Goal: Task Accomplishment & Management: Complete application form

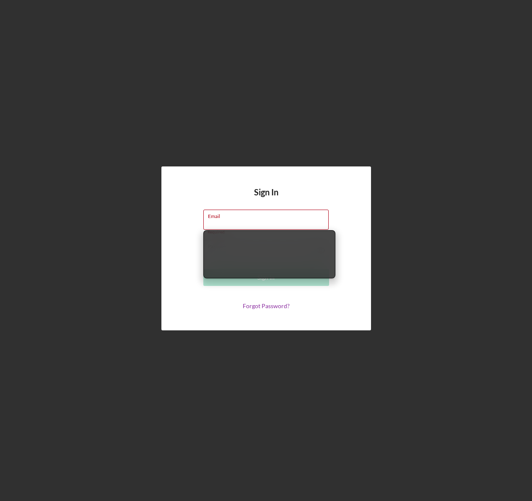
type input "[EMAIL_ADDRESS][DOMAIN_NAME]"
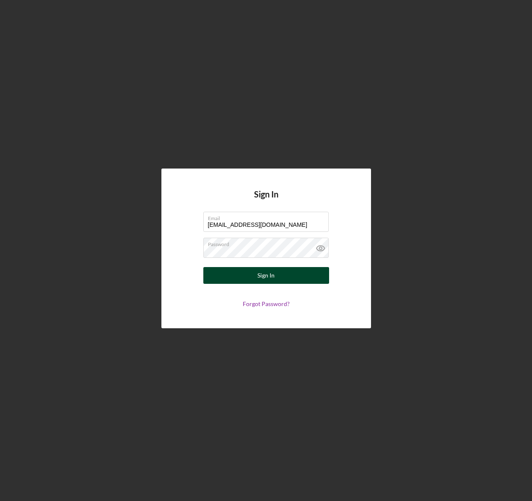
click at [264, 276] on div "Sign In" at bounding box center [266, 275] width 17 height 17
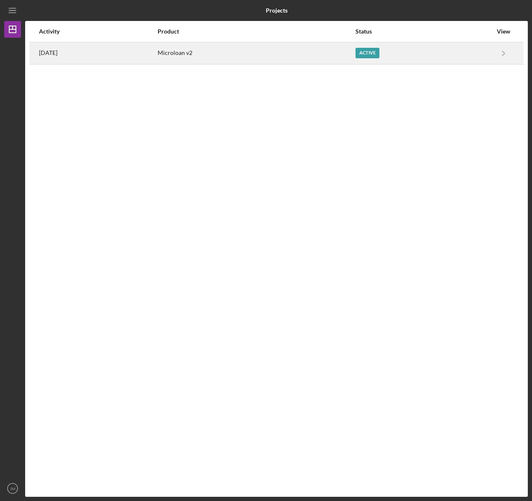
click at [406, 55] on div "Active" at bounding box center [424, 53] width 137 height 21
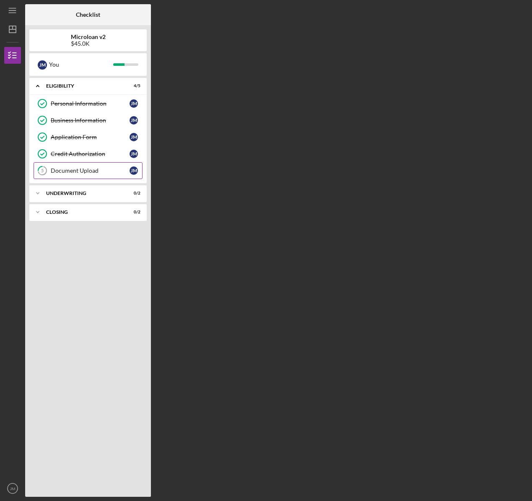
click at [72, 168] on div "Document Upload" at bounding box center [90, 170] width 79 height 7
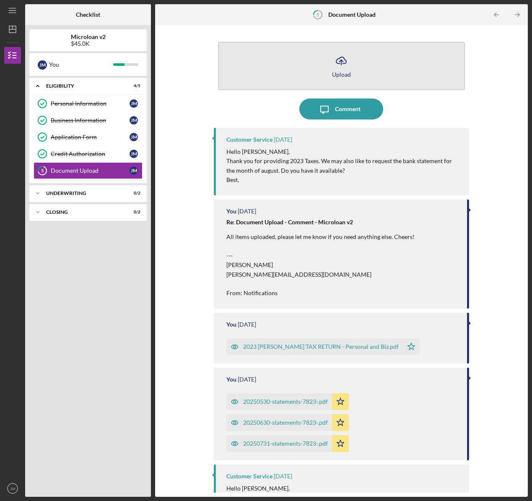
click at [353, 71] on button "Icon/Upload Upload" at bounding box center [341, 66] width 247 height 48
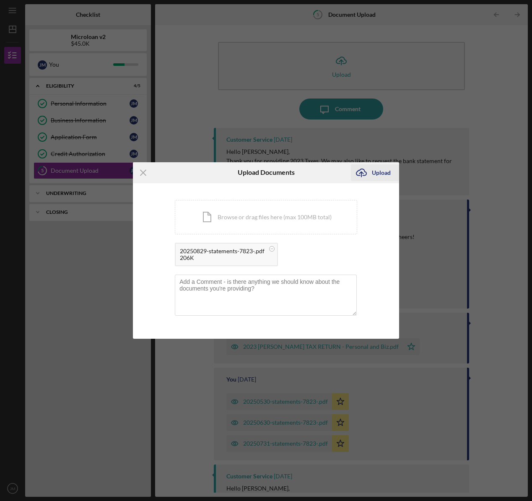
click at [377, 177] on div "Upload" at bounding box center [381, 172] width 19 height 17
